Goal: Transaction & Acquisition: Purchase product/service

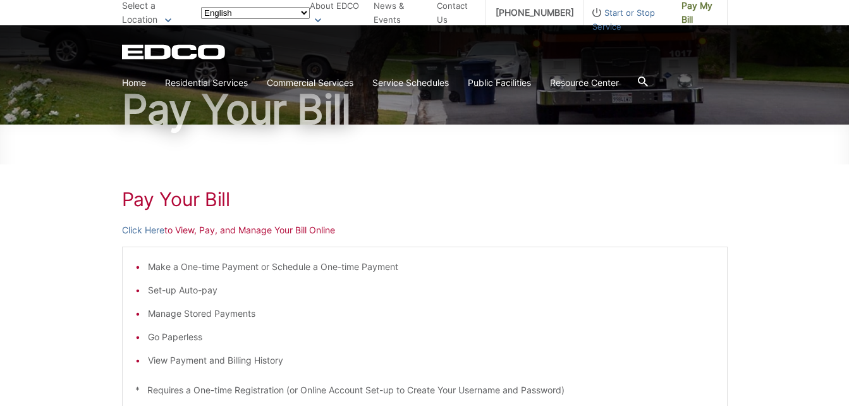
scroll to position [126, 0]
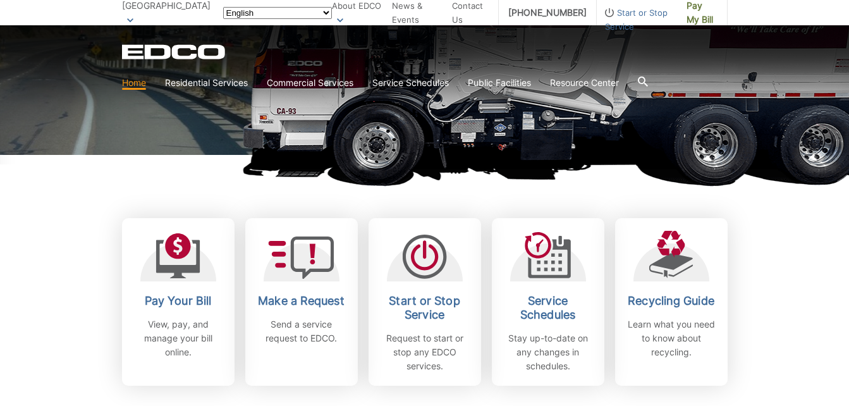
scroll to position [253, 0]
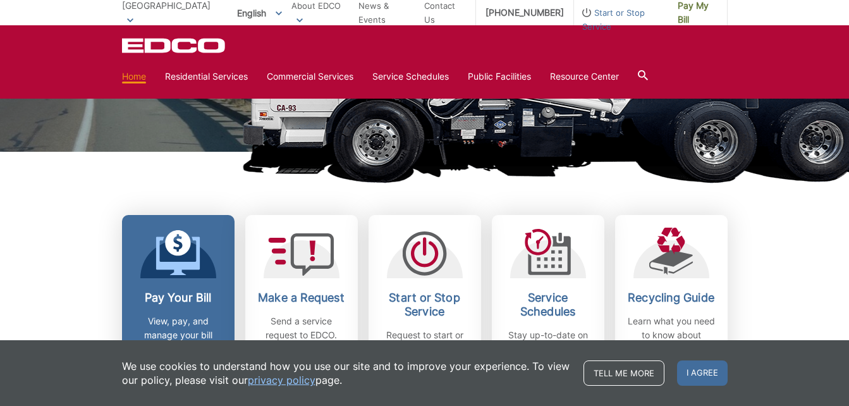
click at [164, 298] on h2 "Pay Your Bill" at bounding box center [178, 298] width 94 height 14
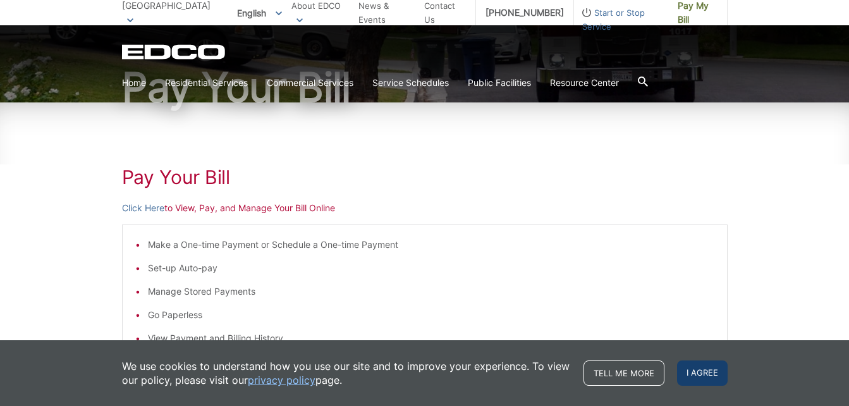
scroll to position [126, 0]
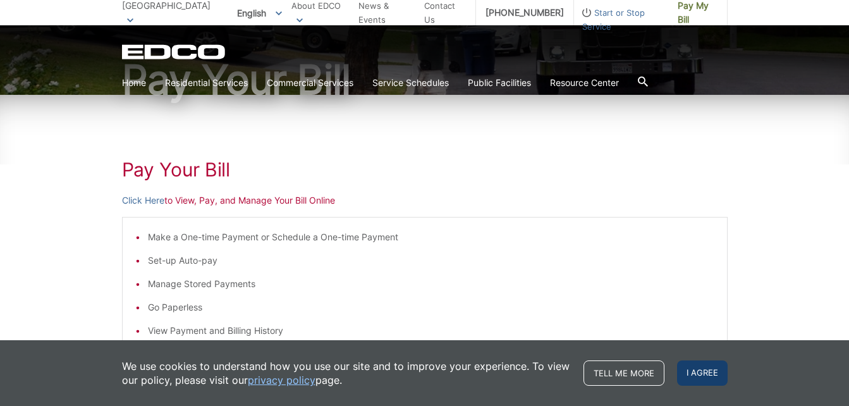
click at [694, 372] on span "I agree" at bounding box center [702, 372] width 51 height 25
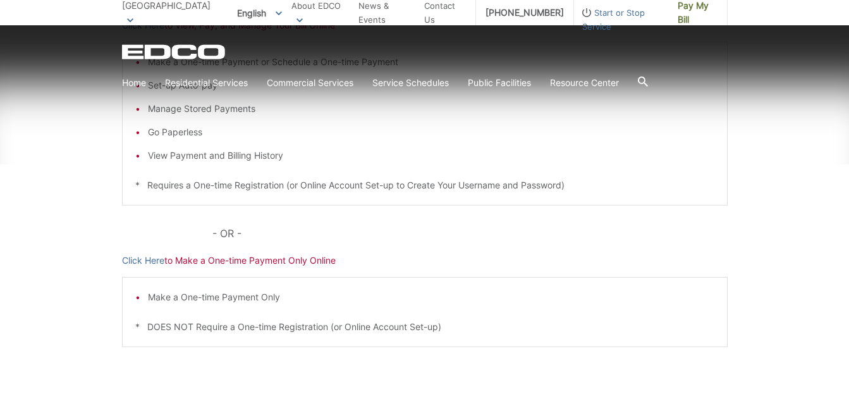
scroll to position [316, 0]
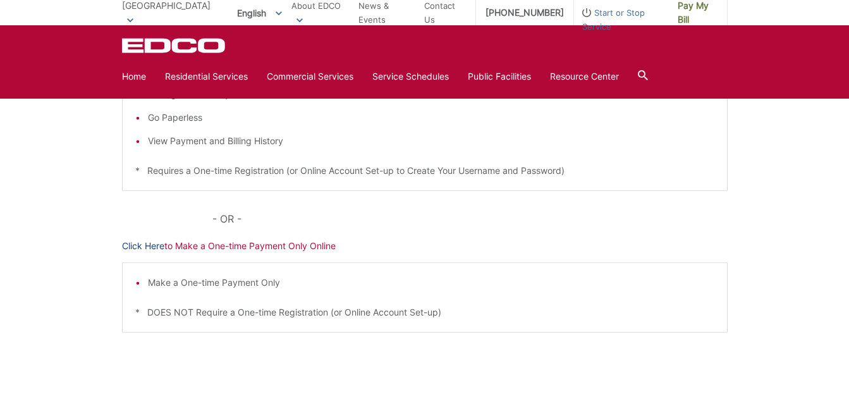
click at [146, 242] on link "Click Here" at bounding box center [143, 246] width 42 height 14
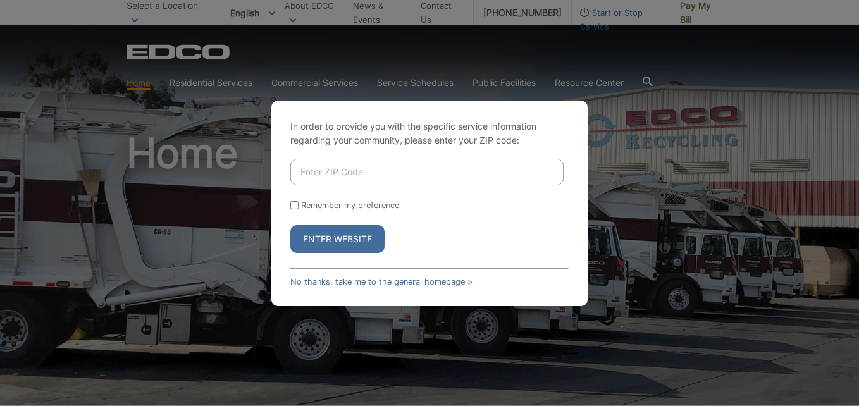
click at [386, 166] on input "Enter ZIP Code" at bounding box center [426, 172] width 273 height 27
type input "92082"
click at [292, 205] on div "In order to provide you with the specific service information regarding your co…" at bounding box center [429, 203] width 316 height 205
click at [298, 207] on input "Remember my preference" at bounding box center [294, 205] width 8 height 8
checkbox input "true"
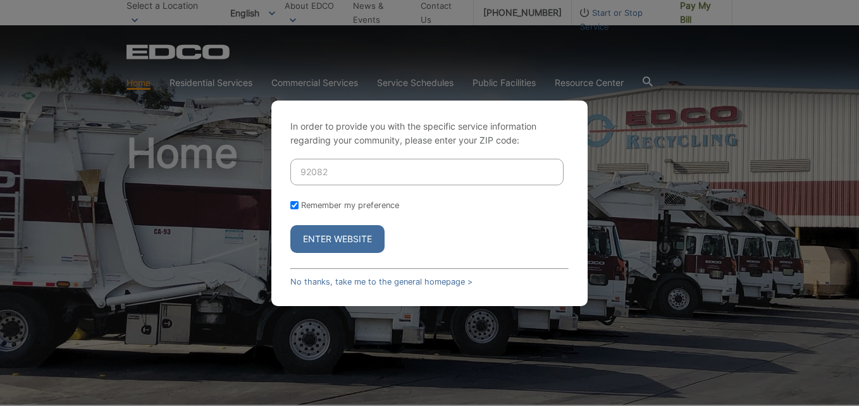
click at [331, 236] on button "Enter Website" at bounding box center [337, 239] width 94 height 28
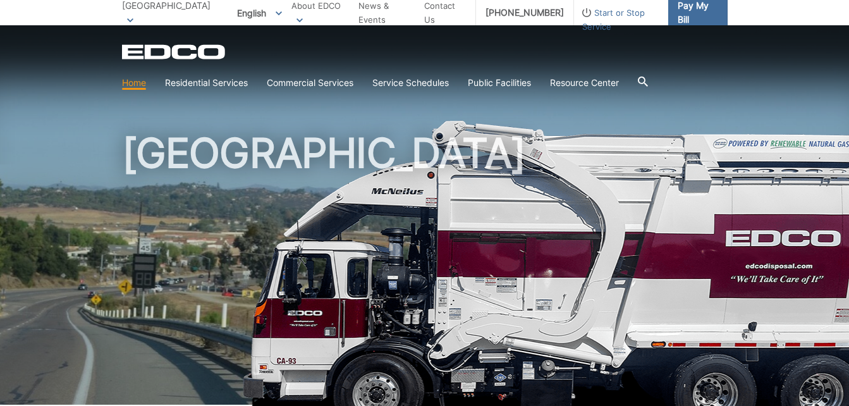
click at [691, 11] on span "Pay My Bill" at bounding box center [698, 13] width 40 height 28
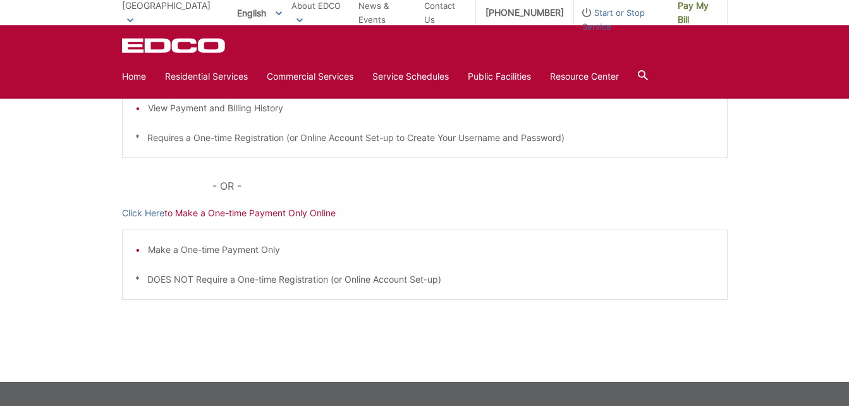
scroll to position [326, 0]
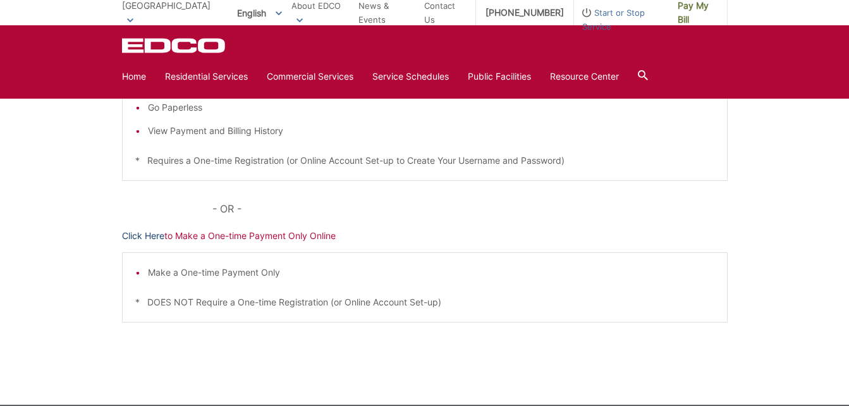
click at [141, 235] on link "Click Here" at bounding box center [143, 236] width 42 height 14
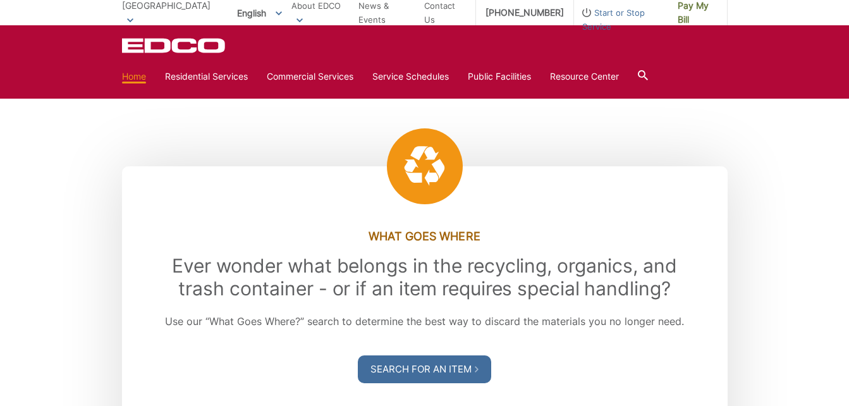
scroll to position [1328, 0]
